Goal: Find specific page/section: Locate a particular part of the current website

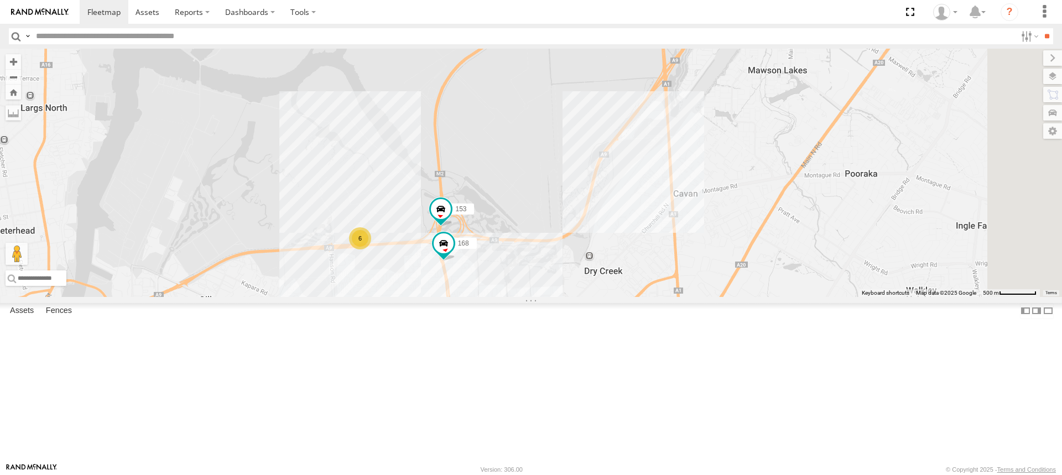
drag, startPoint x: 570, startPoint y: 130, endPoint x: 553, endPoint y: 283, distance: 154.2
click at [553, 283] on div "178 169 391 160 164 166 165 153 167 168 6" at bounding box center [531, 173] width 1062 height 248
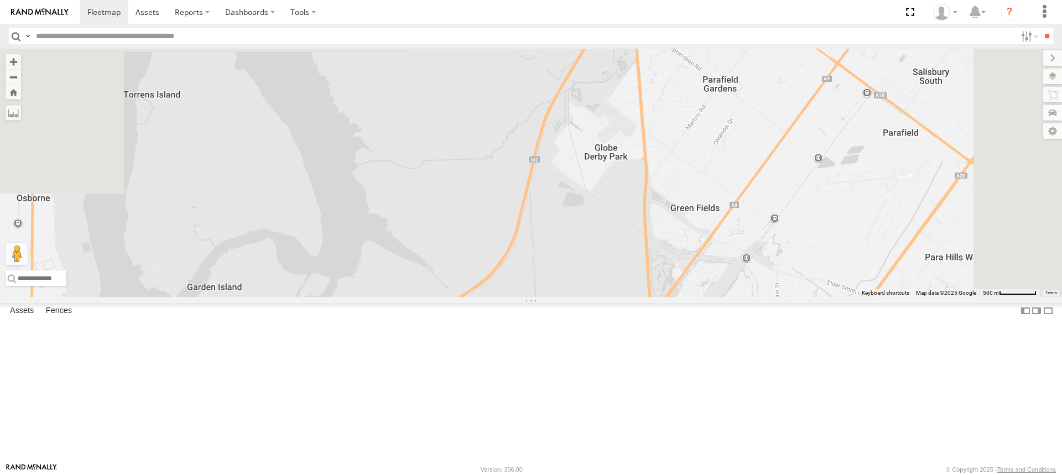
drag, startPoint x: 582, startPoint y: 159, endPoint x: 577, endPoint y: 295, distance: 136.1
click at [577, 295] on div "178 169 391 160 164 166 165 153 167 168 6" at bounding box center [531, 173] width 1062 height 248
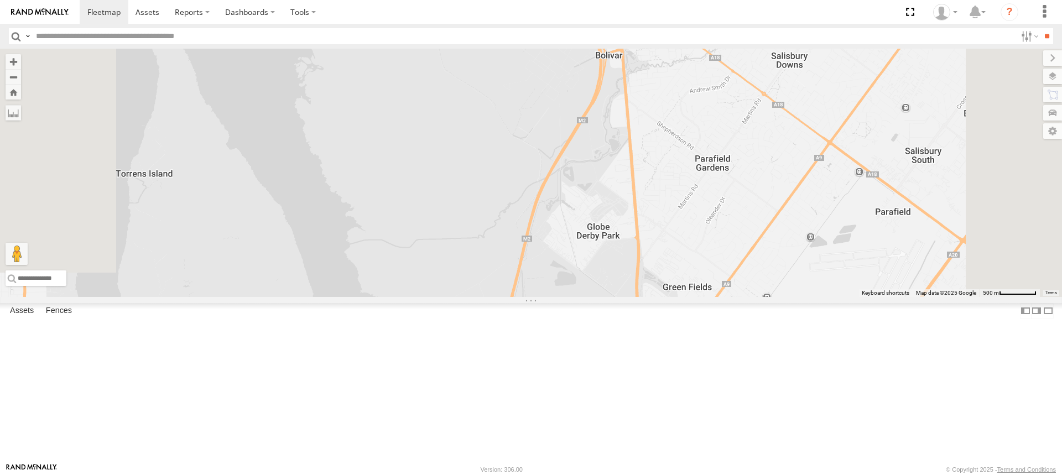
drag, startPoint x: 612, startPoint y: 165, endPoint x: 597, endPoint y: 331, distance: 166.6
click at [597, 297] on div "178 169 391 160 164 166 165 153 167 168 6" at bounding box center [531, 173] width 1062 height 248
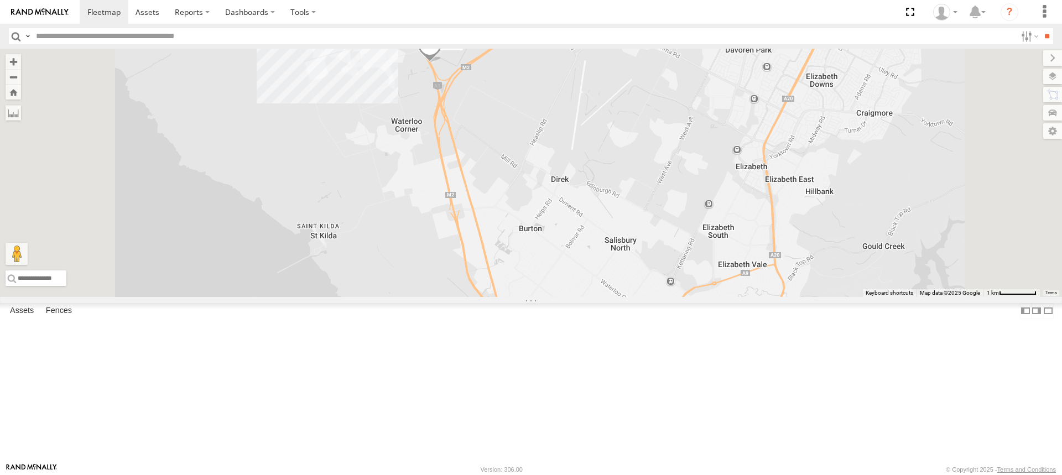
drag, startPoint x: 615, startPoint y: 166, endPoint x: 600, endPoint y: 300, distance: 134.2
click at [600, 297] on div "178 169 391 160 164 166 165 153 167 168" at bounding box center [531, 173] width 1062 height 248
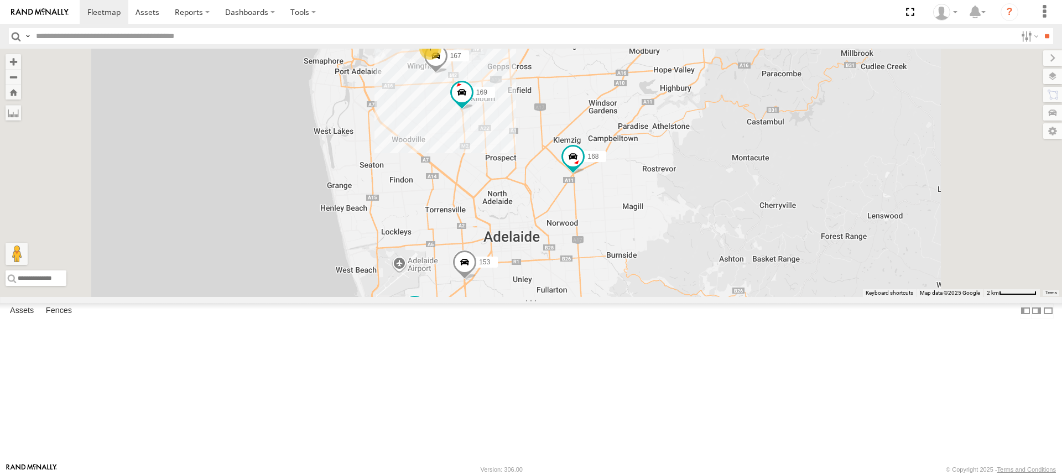
scroll to position [111, 0]
click at [0, 0] on div "177" at bounding box center [0, 0] width 0 height 0
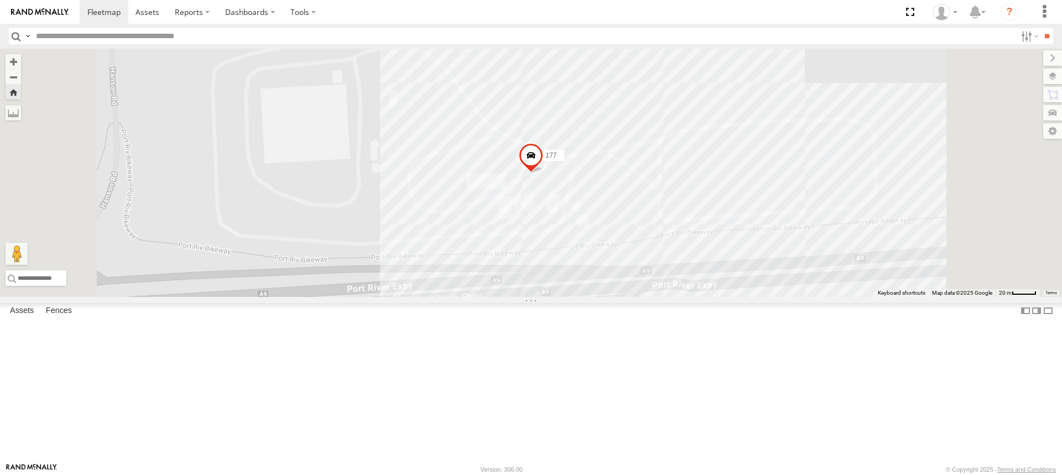
click at [543, 173] on span at bounding box center [531, 158] width 24 height 30
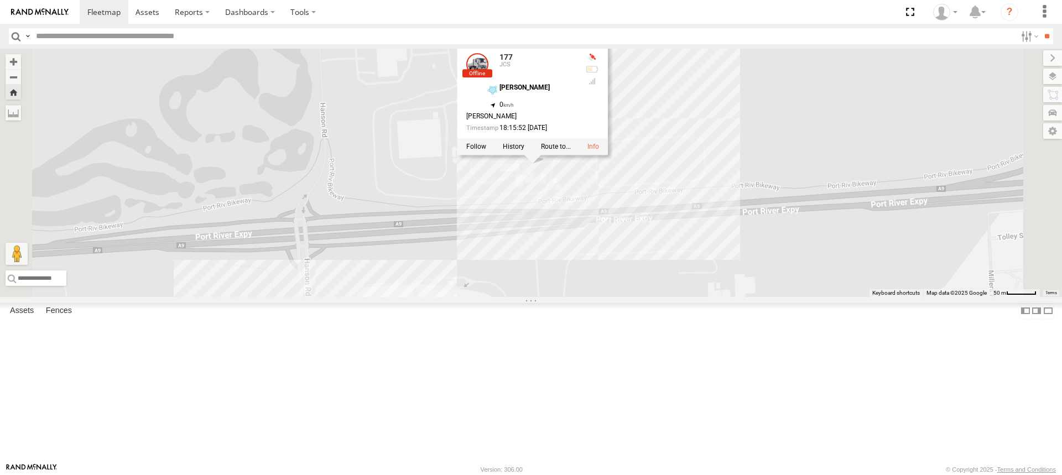
click at [576, 297] on div "177 177 JCS [PERSON_NAME] -34.83256 , 138.55005 0 [PERSON_NAME] 18:15:52 [DATE]" at bounding box center [531, 173] width 1062 height 248
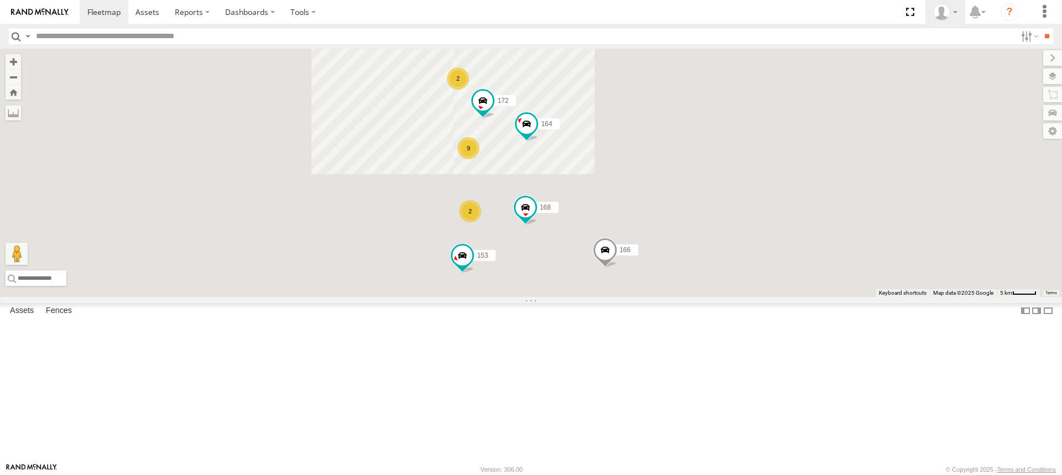
scroll to position [0, 0]
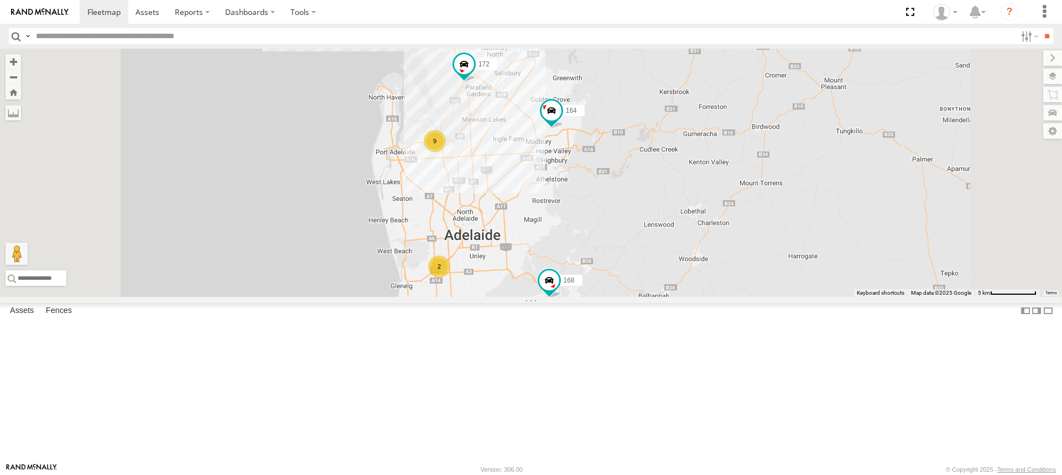
click at [0, 0] on div at bounding box center [0, 0] width 0 height 0
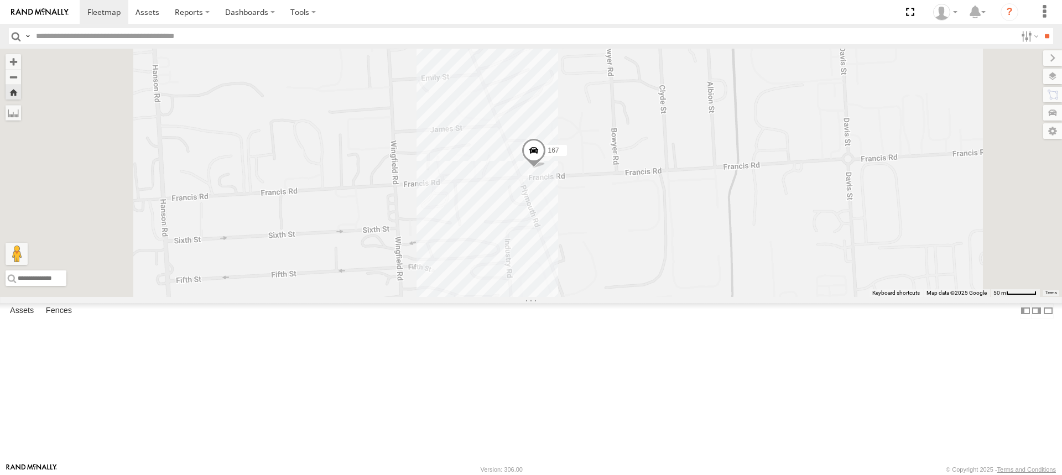
click at [673, 206] on div "167" at bounding box center [531, 173] width 1062 height 248
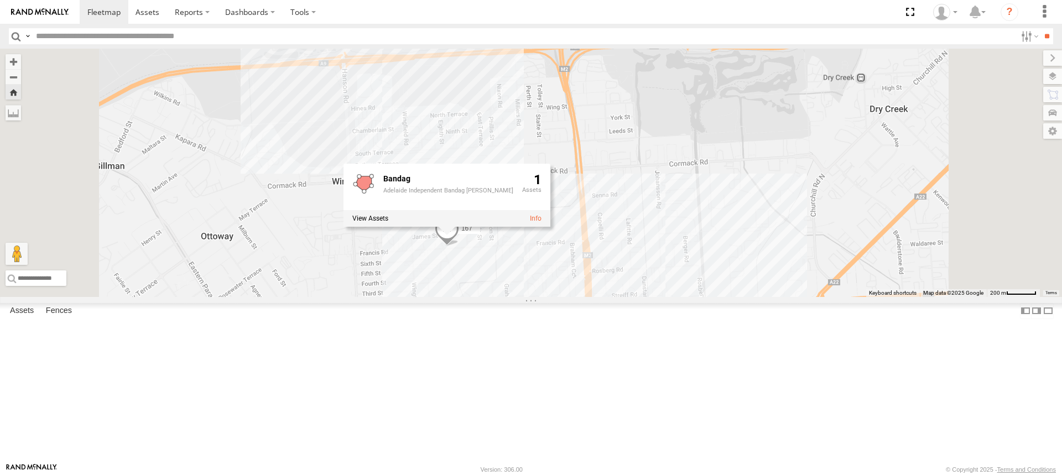
drag, startPoint x: 781, startPoint y: 213, endPoint x: 698, endPoint y: 292, distance: 114.6
click at [713, 294] on div "167 Bandag Adelaide Independent Bandag [PERSON_NAME] 1" at bounding box center [531, 173] width 1062 height 248
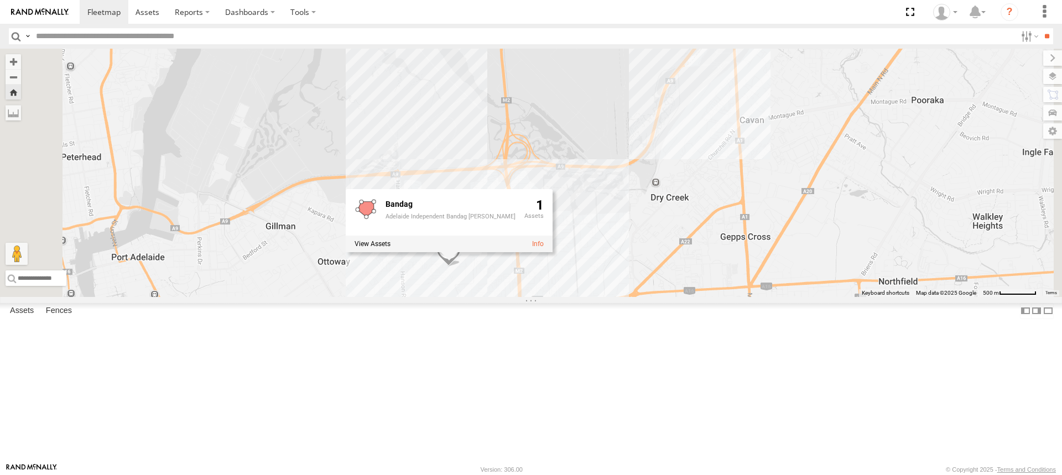
click at [696, 297] on div "167 Bandag Adelaide Independent Bandag [PERSON_NAME] 1" at bounding box center [531, 173] width 1062 height 248
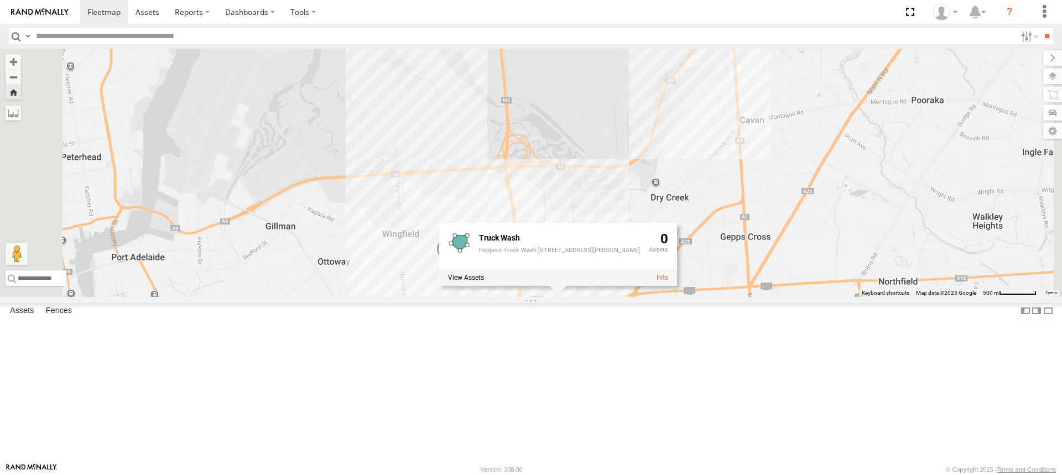
click at [697, 252] on div "167 Truck Wash Peppers Truck Wash [STREET_ADDRESS][PERSON_NAME]" at bounding box center [531, 173] width 1062 height 248
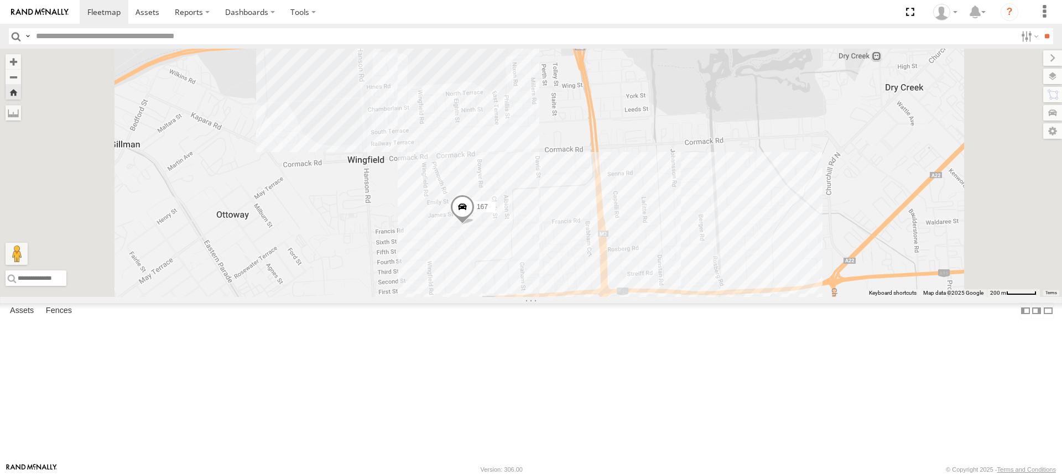
click at [589, 297] on div "167" at bounding box center [531, 173] width 1062 height 248
click at [722, 297] on div "167 DieselWorx [STREET_ADDRESS][PERSON_NAME]" at bounding box center [531, 173] width 1062 height 248
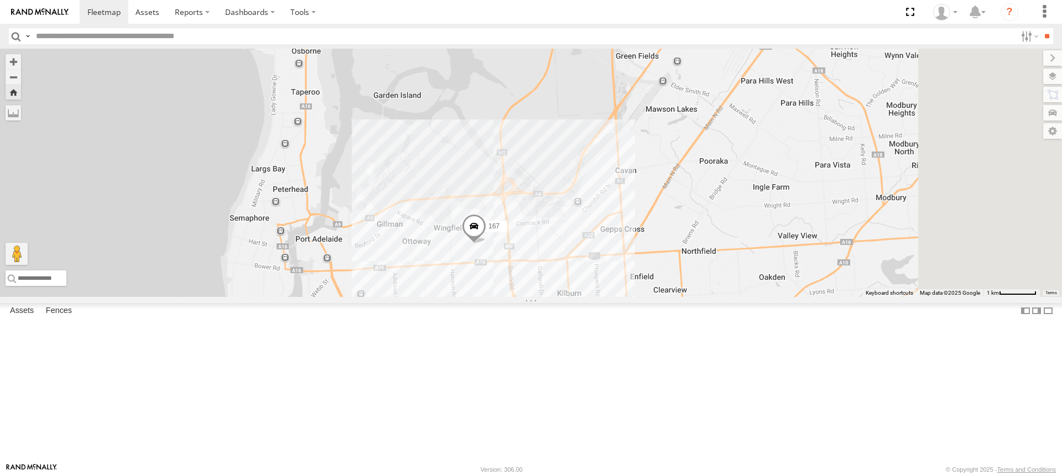
drag, startPoint x: 895, startPoint y: 311, endPoint x: 748, endPoint y: 329, distance: 148.2
click at [748, 297] on div "167" at bounding box center [531, 173] width 1062 height 248
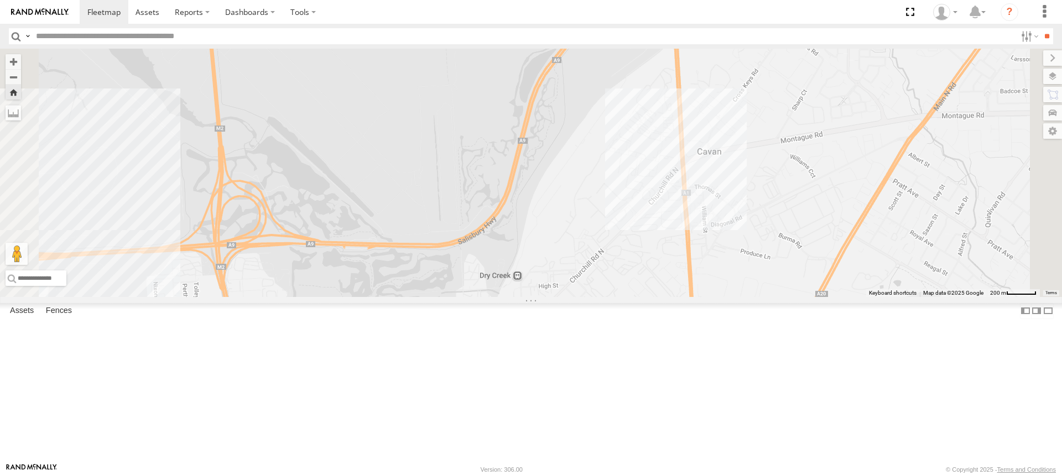
click at [793, 231] on div "167" at bounding box center [531, 173] width 1062 height 248
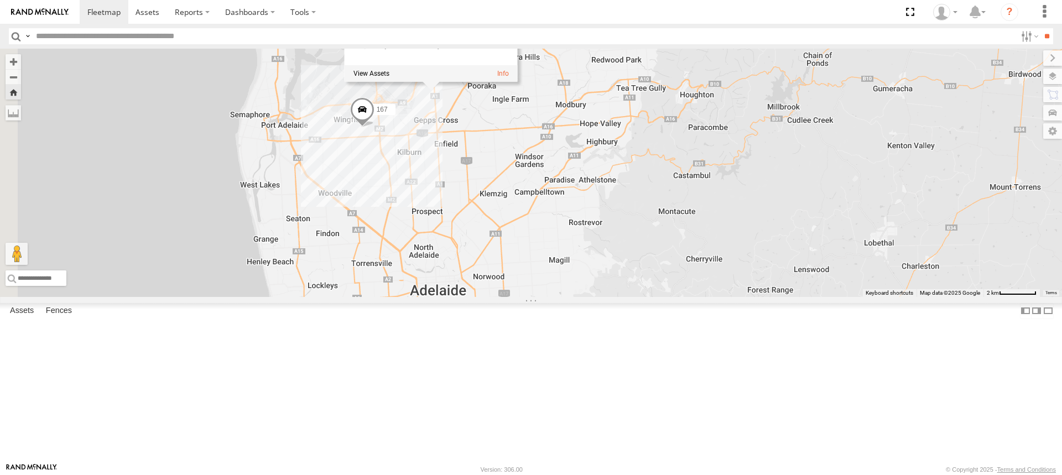
drag, startPoint x: 487, startPoint y: 377, endPoint x: 644, endPoint y: 293, distance: 178.1
click at [644, 293] on div "[STREET_ADDRESS][PERSON_NAME]" at bounding box center [531, 173] width 1062 height 248
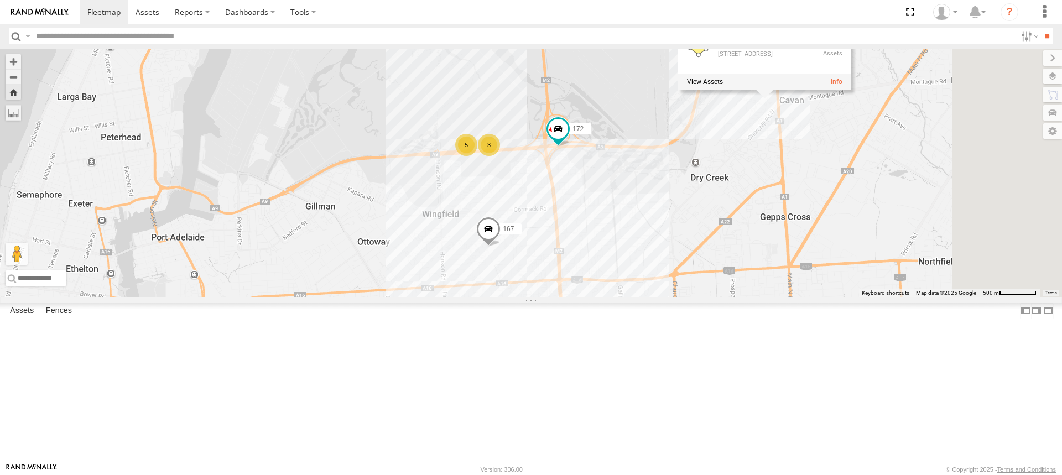
drag, startPoint x: 932, startPoint y: 200, endPoint x: 894, endPoint y: 268, distance: 77.2
click at [894, 268] on div "167 3 5 172 [PERSON_NAME][STREET_ADDRESS]" at bounding box center [531, 173] width 1062 height 248
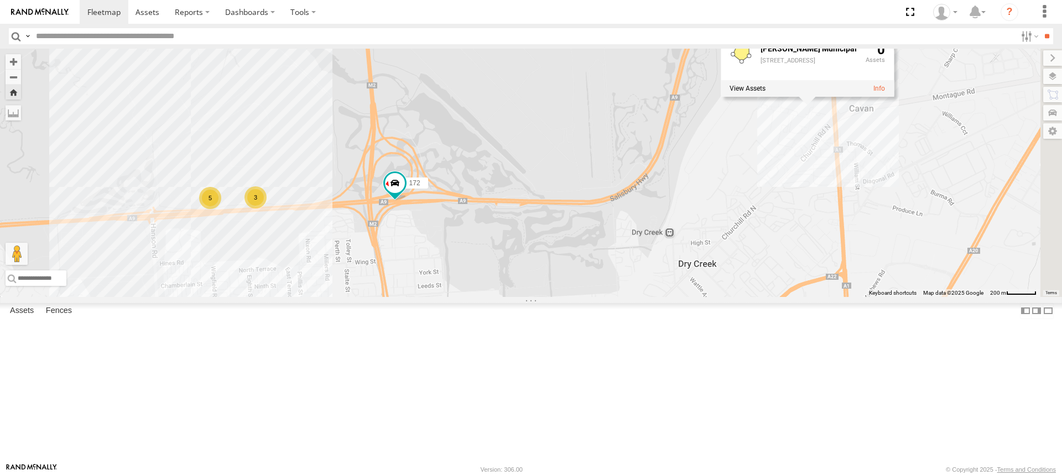
drag, startPoint x: 896, startPoint y: 230, endPoint x: 787, endPoint y: 249, distance: 111.2
click at [787, 249] on div "167 172 3 5 [PERSON_NAME][STREET_ADDRESS]" at bounding box center [531, 173] width 1062 height 248
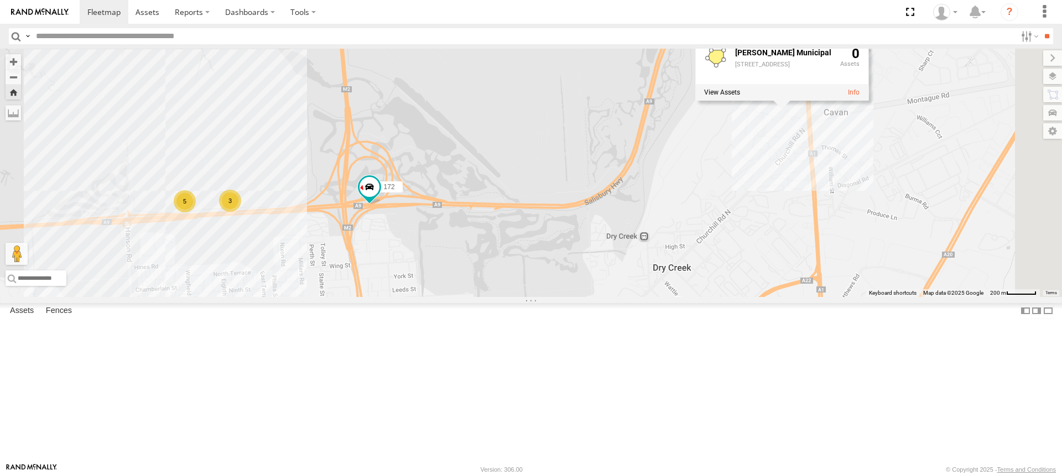
click at [863, 224] on div "167 172 3 5 [PERSON_NAME][STREET_ADDRESS]" at bounding box center [531, 173] width 1062 height 248
click at [919, 190] on div "167 172 3 5" at bounding box center [531, 173] width 1062 height 248
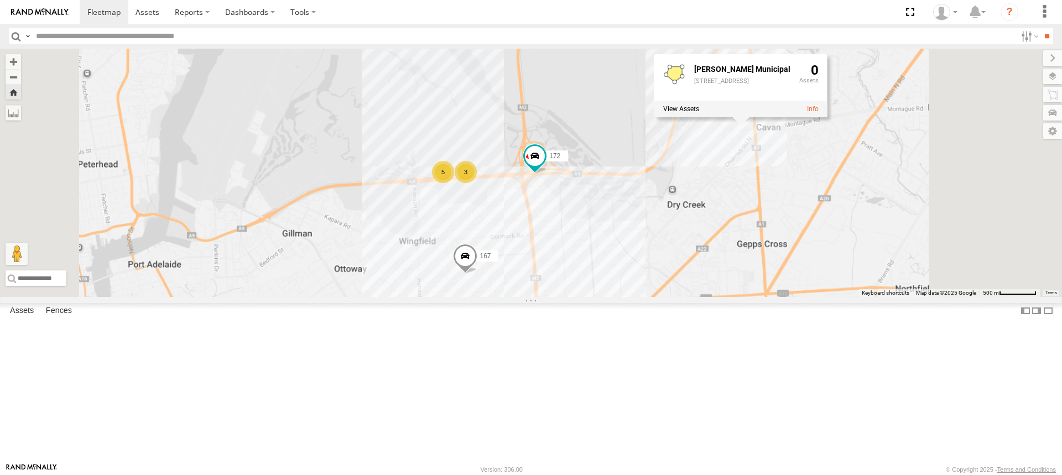
click at [840, 255] on div "167 172 3 5 [PERSON_NAME][STREET_ADDRESS]" at bounding box center [531, 173] width 1062 height 248
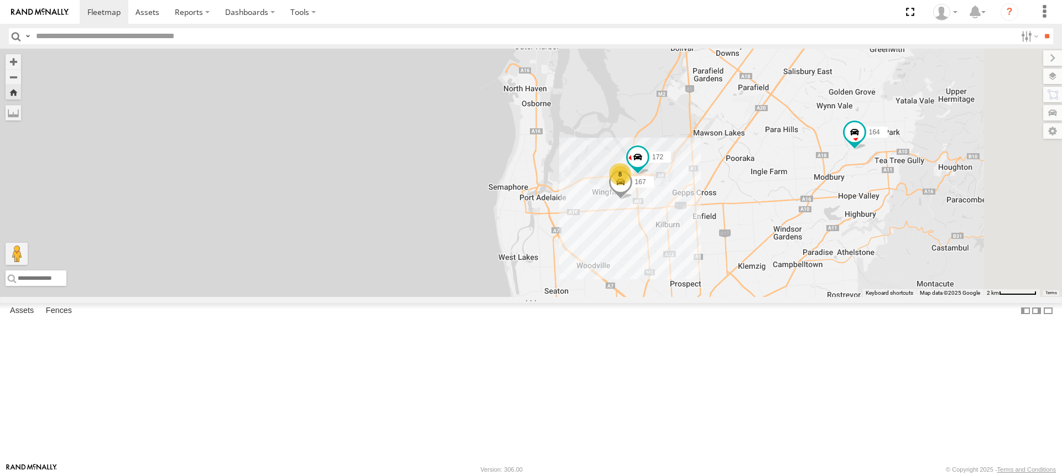
drag, startPoint x: 951, startPoint y: 256, endPoint x: 862, endPoint y: 221, distance: 96.1
click at [862, 221] on div "167 164 172 8" at bounding box center [531, 173] width 1062 height 248
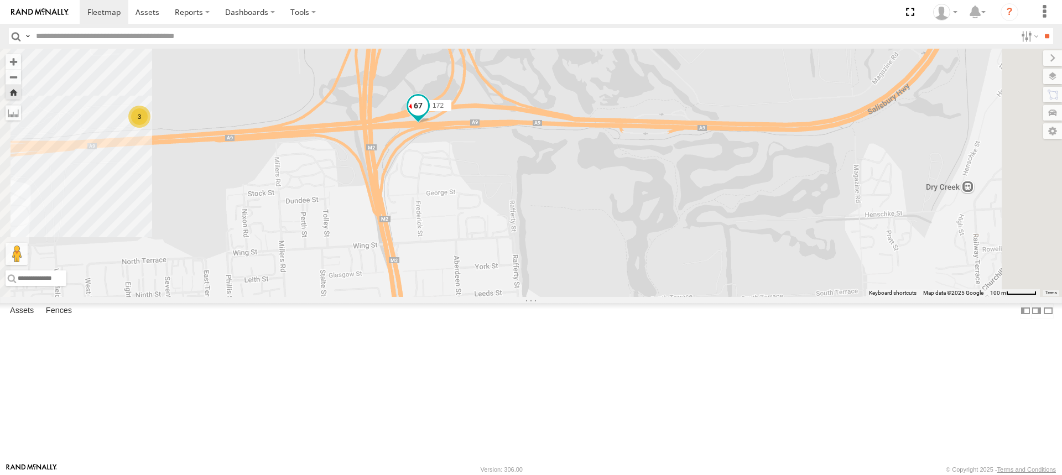
click at [428, 116] on span at bounding box center [418, 106] width 20 height 20
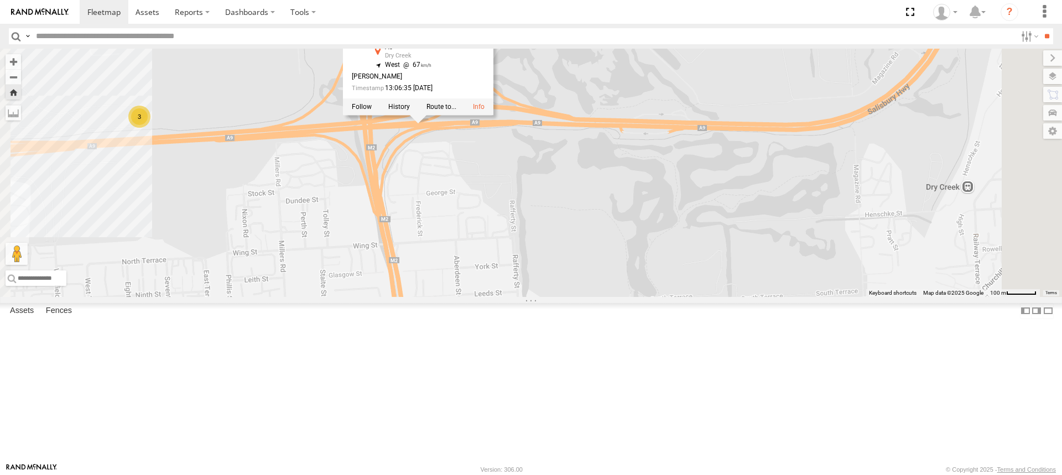
click at [572, 245] on div "391 167 164 172 3 172 Bulk A9 Dry Creek -34.83273 , 138.5644 [GEOGRAPHIC_DATA][…" at bounding box center [531, 173] width 1062 height 248
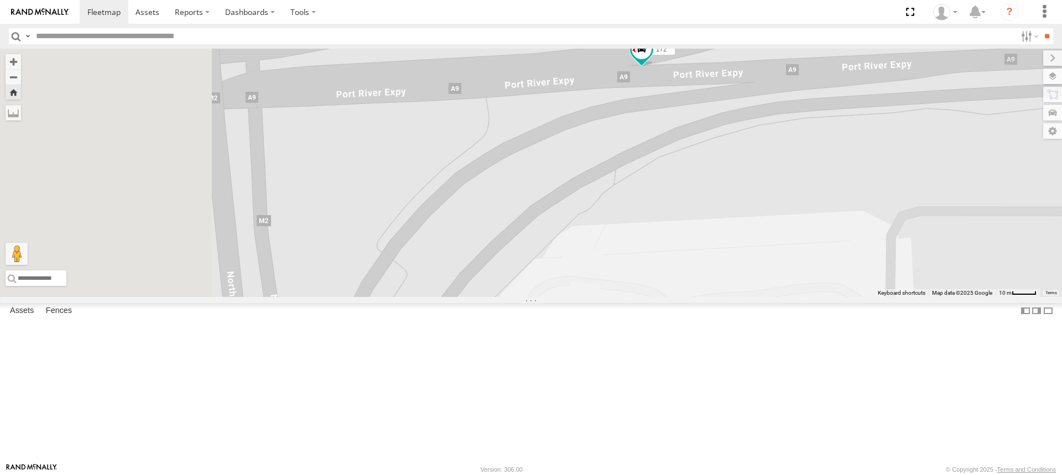
drag, startPoint x: 507, startPoint y: 161, endPoint x: 825, endPoint y: 202, distance: 321.1
click at [825, 202] on div "391 167 164 172" at bounding box center [531, 173] width 1062 height 248
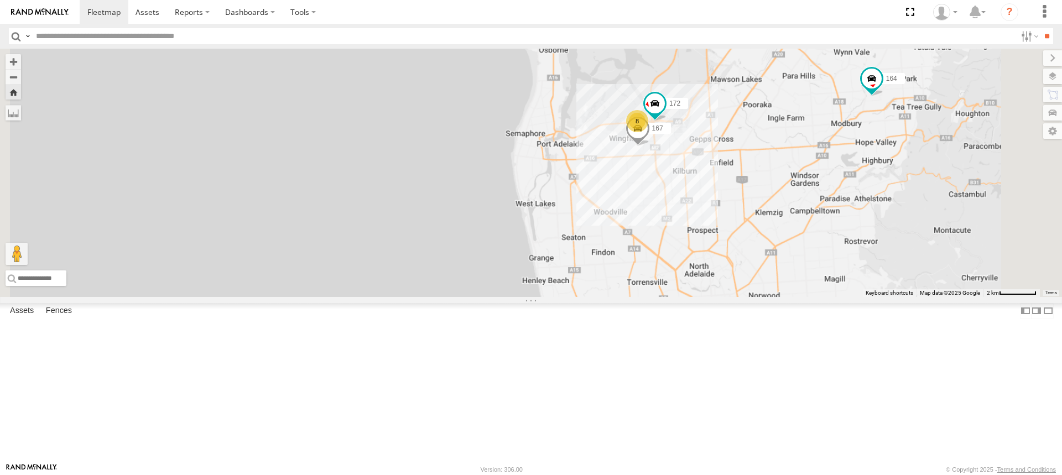
drag, startPoint x: 927, startPoint y: 264, endPoint x: 853, endPoint y: 155, distance: 132.1
click at [867, 178] on div "391 167 164 172 8" at bounding box center [531, 173] width 1062 height 248
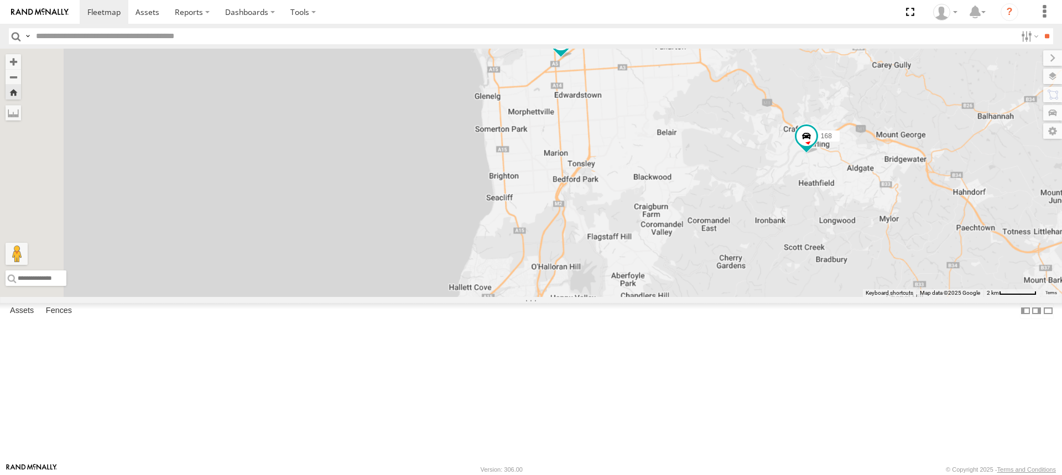
drag, startPoint x: 731, startPoint y: 220, endPoint x: 712, endPoint y: 151, distance: 71.6
click at [716, 159] on div "164 153 168 166 178 391" at bounding box center [531, 173] width 1062 height 248
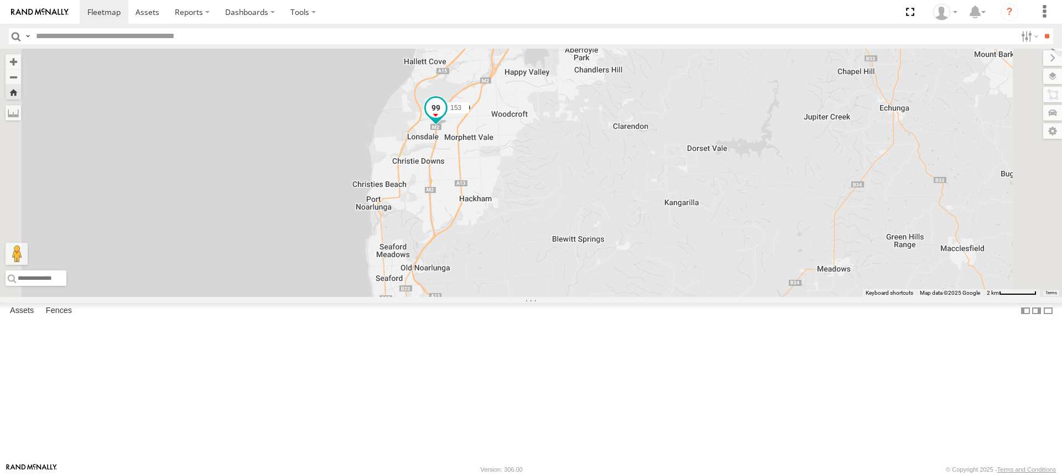
click at [446, 118] on span at bounding box center [436, 108] width 20 height 20
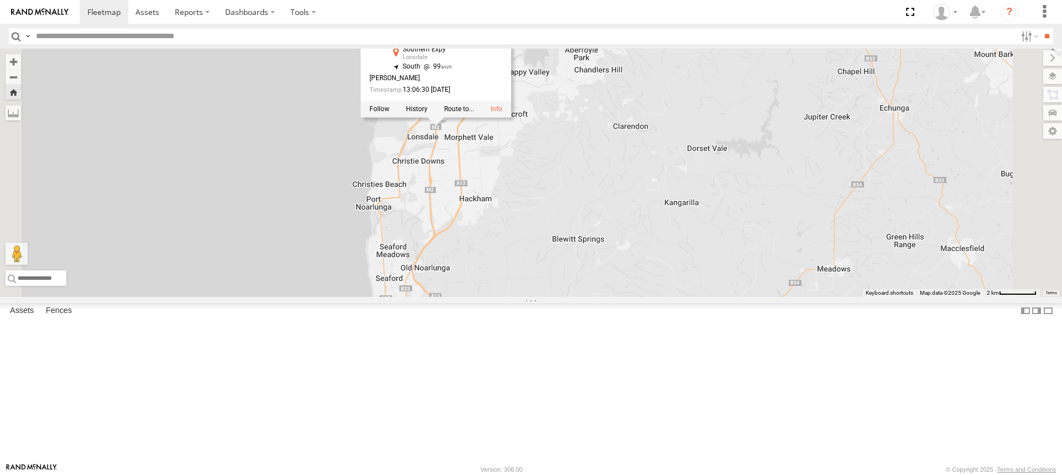
click at [772, 148] on div "164 153 168 166 178 391 153 Powerscaper Southern Expy [GEOGRAPHIC_DATA] -35.109…" at bounding box center [531, 173] width 1062 height 248
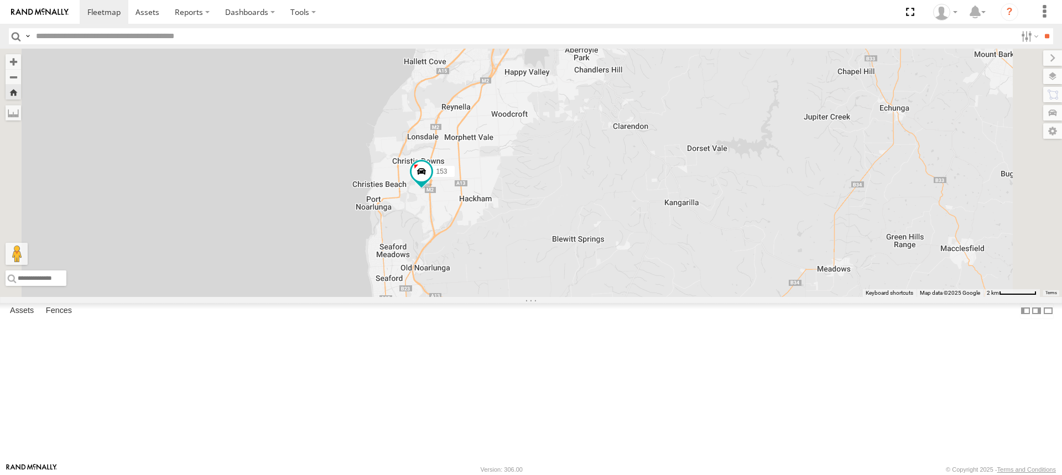
click at [0, 0] on div at bounding box center [0, 0] width 0 height 0
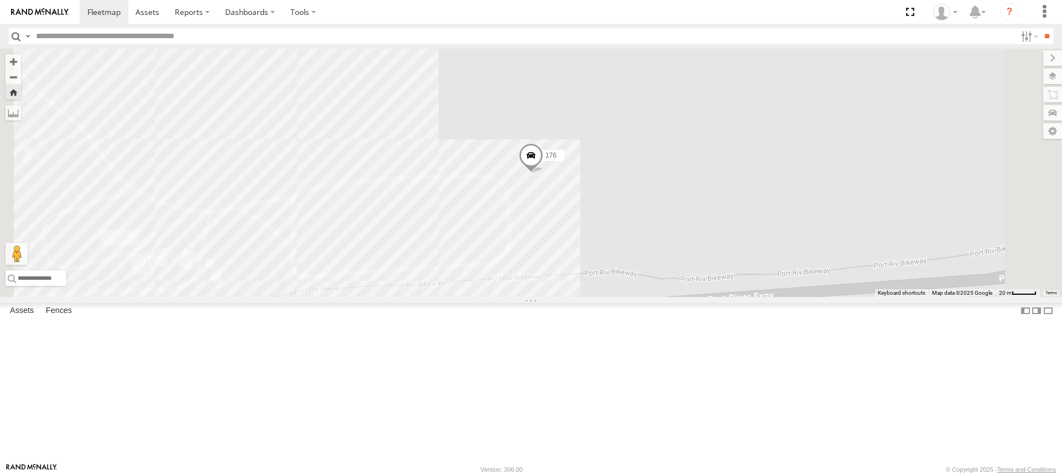
click at [0, 0] on div "167" at bounding box center [0, 0] width 0 height 0
